Goal: Task Accomplishment & Management: Manage account settings

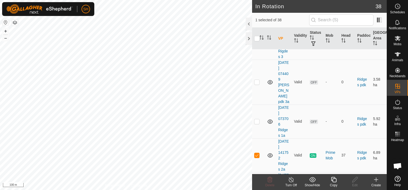
scroll to position [482, 0]
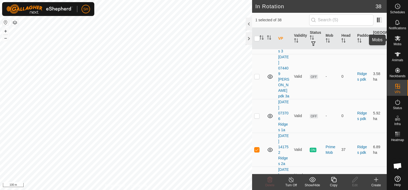
click at [398, 38] on icon at bounding box center [398, 38] width 6 height 5
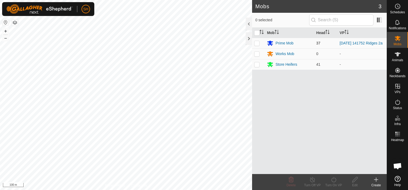
click at [258, 42] on p-checkbox at bounding box center [256, 43] width 5 height 4
checkbox input "true"
click at [332, 179] on icon at bounding box center [334, 179] width 7 height 6
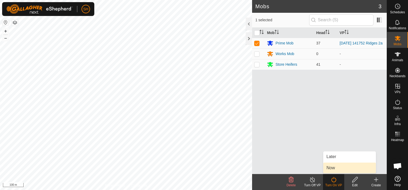
click at [334, 169] on link "Now" at bounding box center [350, 167] width 53 height 11
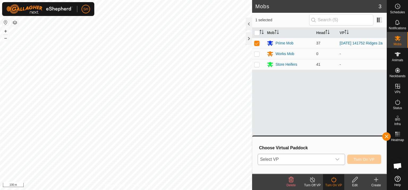
click at [338, 159] on icon "dropdown trigger" at bounding box center [338, 159] width 4 height 4
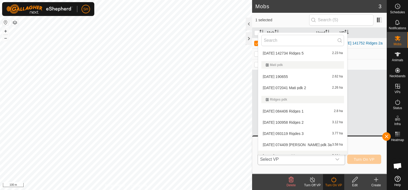
scroll to position [156, 0]
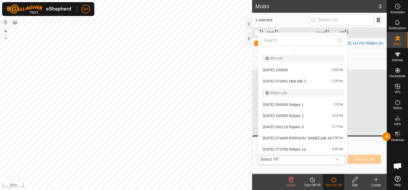
click at [298, 126] on li "[DATE] 093119 Rigdes 3 3.77 ha" at bounding box center [302, 127] width 89 height 11
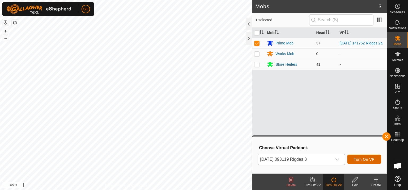
click at [363, 160] on span "Turn On VP" at bounding box center [364, 159] width 21 height 4
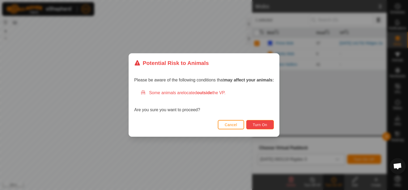
click at [260, 124] on span "Turn On" at bounding box center [260, 125] width 14 height 4
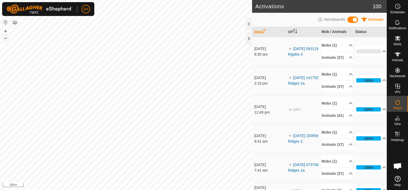
click at [6, 38] on button "–" at bounding box center [5, 38] width 6 height 6
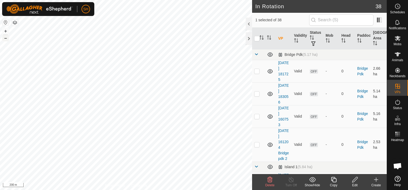
checkbox input "true"
checkbox input "false"
click at [257, 116] on p-checkbox at bounding box center [256, 116] width 5 height 4
click at [269, 180] on icon at bounding box center [270, 179] width 6 height 6
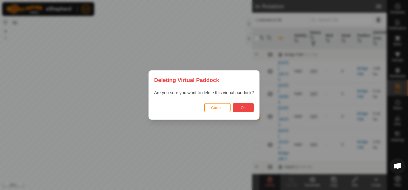
click at [247, 108] on button "Ok" at bounding box center [243, 107] width 21 height 9
checkbox input "false"
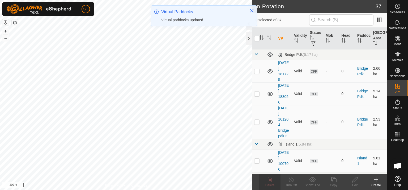
checkbox input "true"
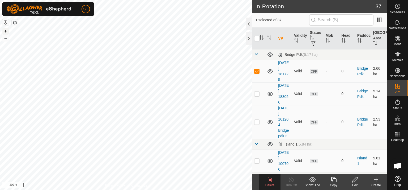
click at [5, 30] on button "+" at bounding box center [5, 31] width 6 height 6
click at [354, 179] on icon at bounding box center [355, 179] width 5 height 5
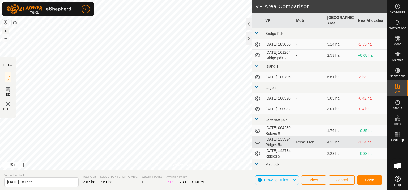
click at [5, 29] on button "+" at bounding box center [5, 31] width 6 height 6
click at [40, 0] on html "SH Schedules Notifications Mobs Animals Neckbands VPs Status Infra Heatmap Help…" at bounding box center [204, 95] width 408 height 190
click at [373, 180] on span "Save" at bounding box center [370, 180] width 9 height 4
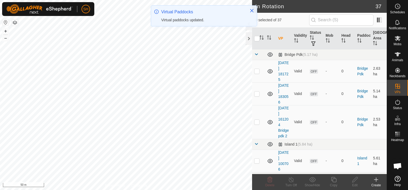
checkbox input "true"
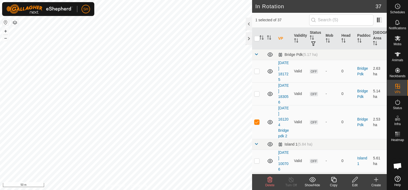
click at [355, 179] on icon at bounding box center [355, 179] width 7 height 6
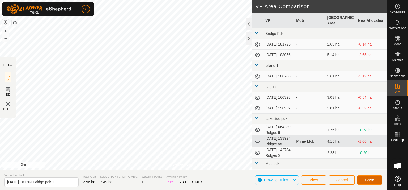
click at [372, 181] on span "Save" at bounding box center [370, 180] width 9 height 4
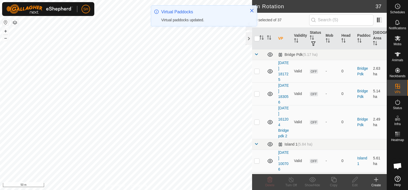
checkbox input "true"
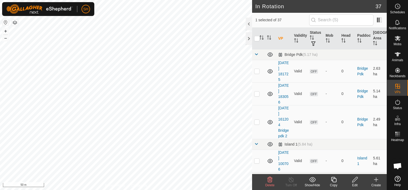
click at [357, 181] on icon at bounding box center [355, 179] width 7 height 6
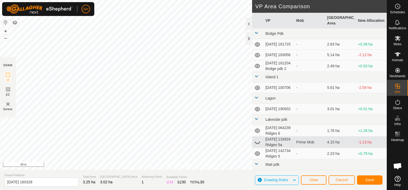
click at [157, 182] on div "Privacy Policy Contact Us Status: OFF Type: Inclusion Zone + – ⇧ i 50 m DRAW IZ…" at bounding box center [193, 95] width 387 height 190
click at [374, 180] on button "Save" at bounding box center [370, 179] width 26 height 9
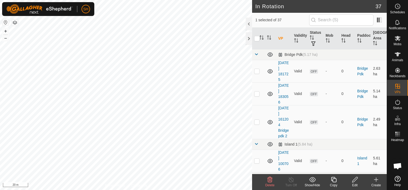
click at [270, 179] on icon at bounding box center [270, 179] width 6 height 6
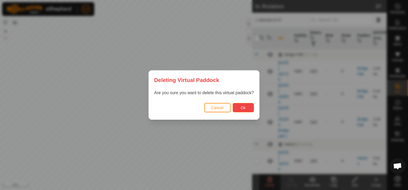
click at [245, 107] on span "Ok" at bounding box center [243, 108] width 5 height 4
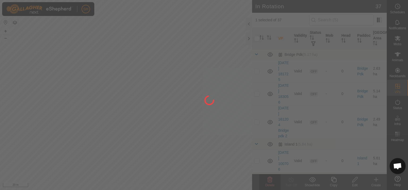
checkbox input "false"
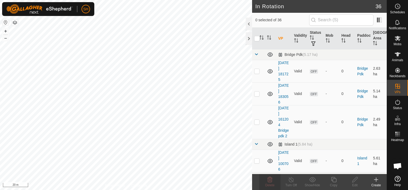
checkbox input "true"
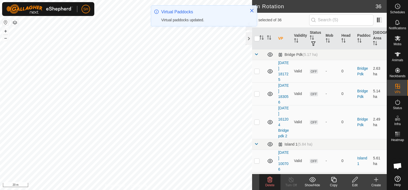
click at [357, 181] on icon at bounding box center [355, 179] width 7 height 6
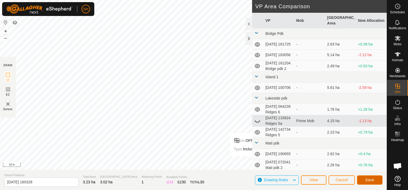
click at [371, 179] on span "Save" at bounding box center [370, 180] width 9 height 4
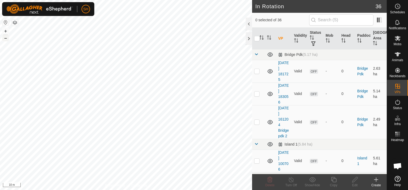
click at [5, 39] on button "–" at bounding box center [5, 38] width 6 height 6
click at [401, 40] on es-mob-svg-icon at bounding box center [398, 38] width 10 height 9
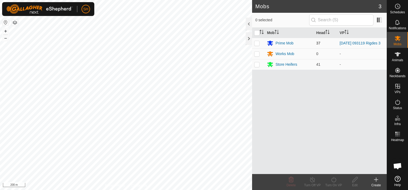
click at [256, 43] on p-checkbox at bounding box center [256, 43] width 5 height 4
checkbox input "true"
click at [312, 180] on icon at bounding box center [312, 179] width 7 height 6
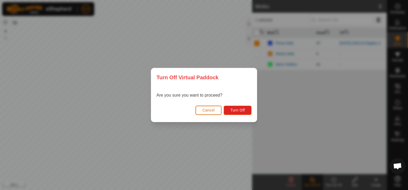
click at [210, 109] on span "Cancel" at bounding box center [209, 110] width 12 height 4
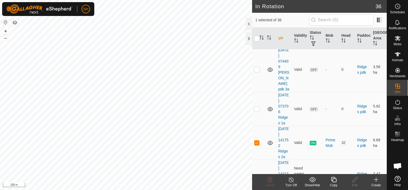
scroll to position [467, 0]
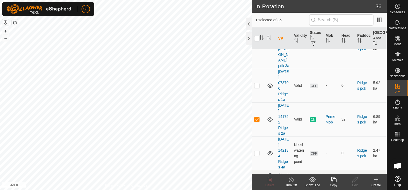
click at [291, 181] on icon at bounding box center [291, 179] width 7 height 6
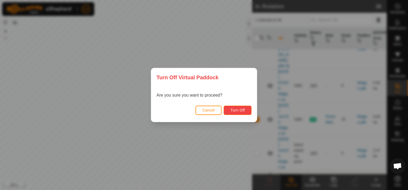
click at [239, 112] on button "Turn Off" at bounding box center [238, 110] width 28 height 9
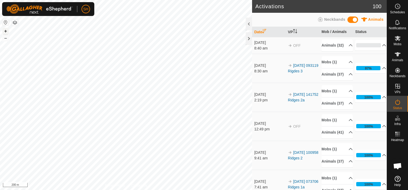
click at [6, 30] on button "+" at bounding box center [5, 31] width 6 height 6
click at [96, 40] on link "Logout" at bounding box center [110, 41] width 53 height 9
